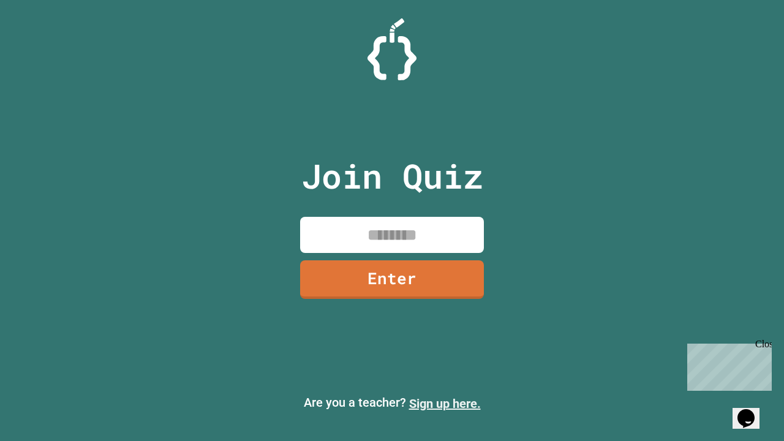
click at [444, 403] on link "Sign up here." at bounding box center [445, 403] width 72 height 15
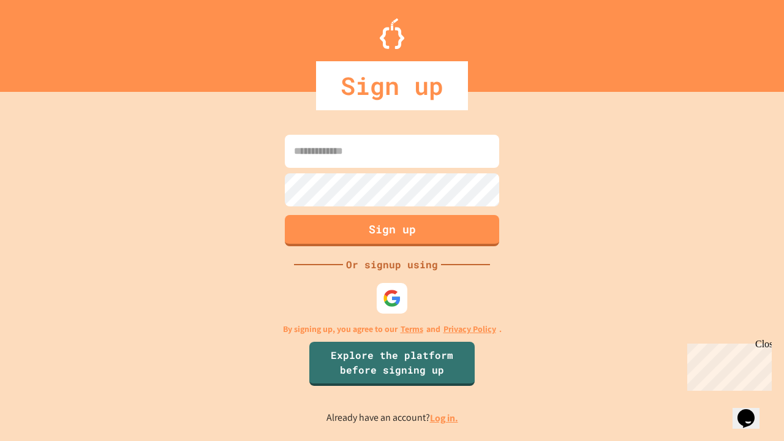
click at [444, 418] on link "Log in." at bounding box center [444, 417] width 28 height 13
